Goal: Task Accomplishment & Management: Manage account settings

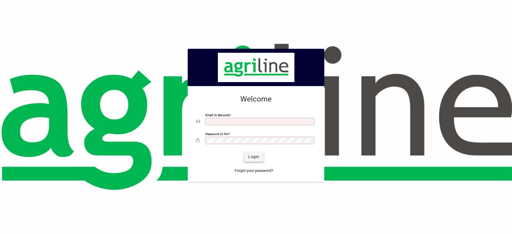
type input "**********"
click at [251, 157] on span "Login" at bounding box center [253, 157] width 11 height 6
